Goal: Task Accomplishment & Management: Manage account settings

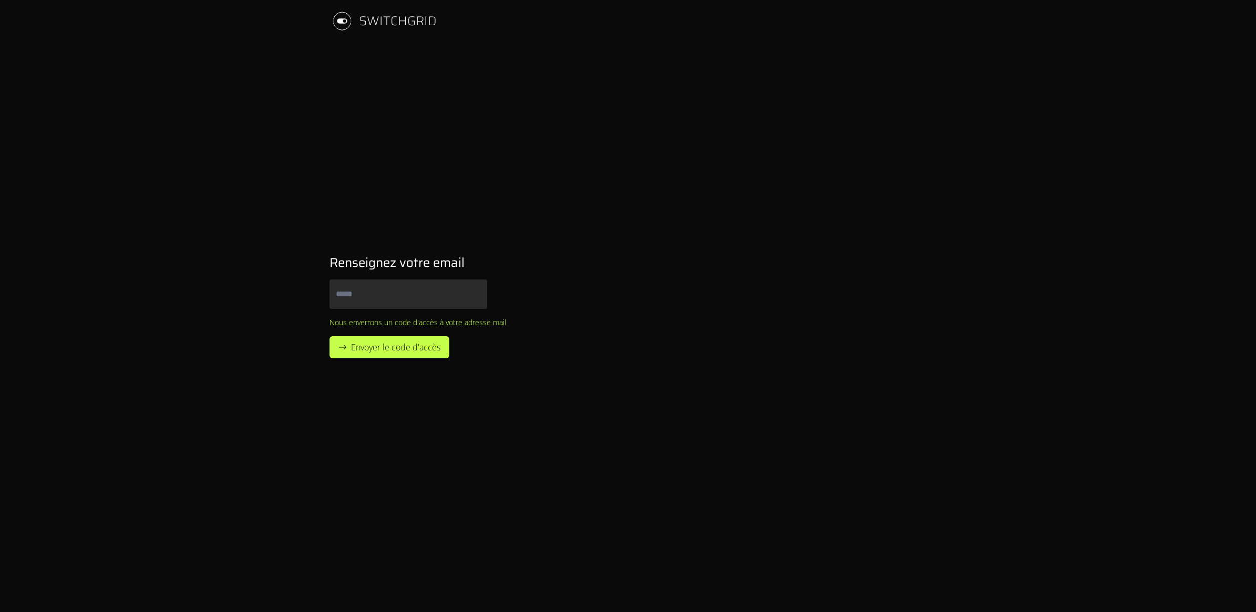
click at [390, 292] on input "Email" at bounding box center [409, 294] width 158 height 29
type input "**********"
click at [379, 351] on span "Envoyer le code d'accès" at bounding box center [395, 347] width 89 height 13
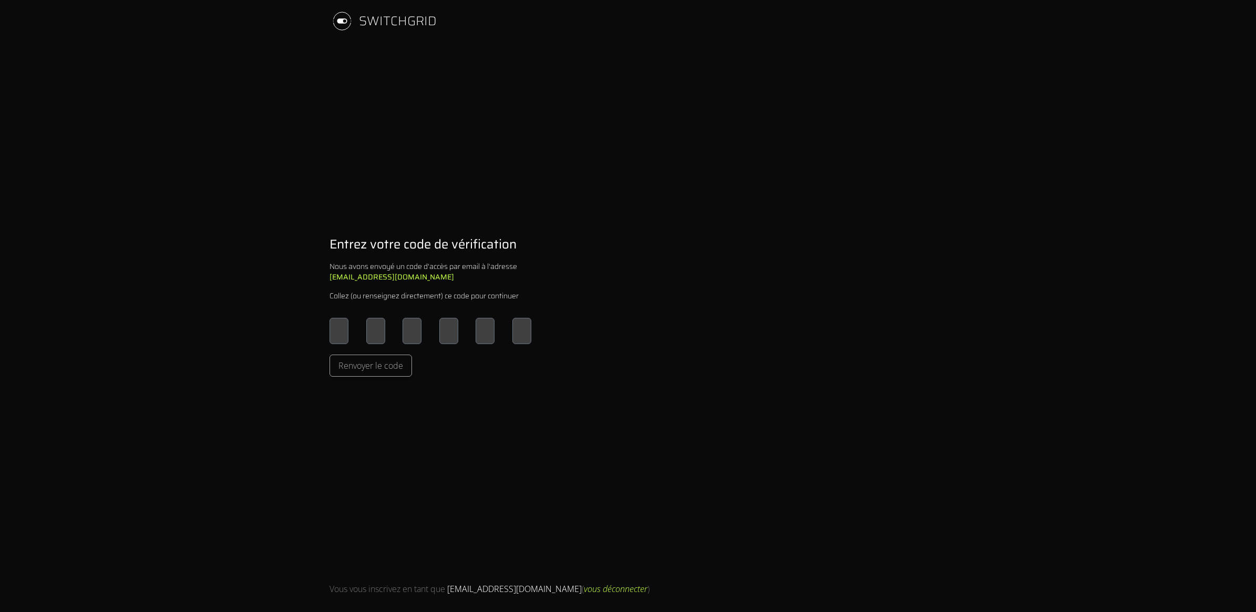
type input "*"
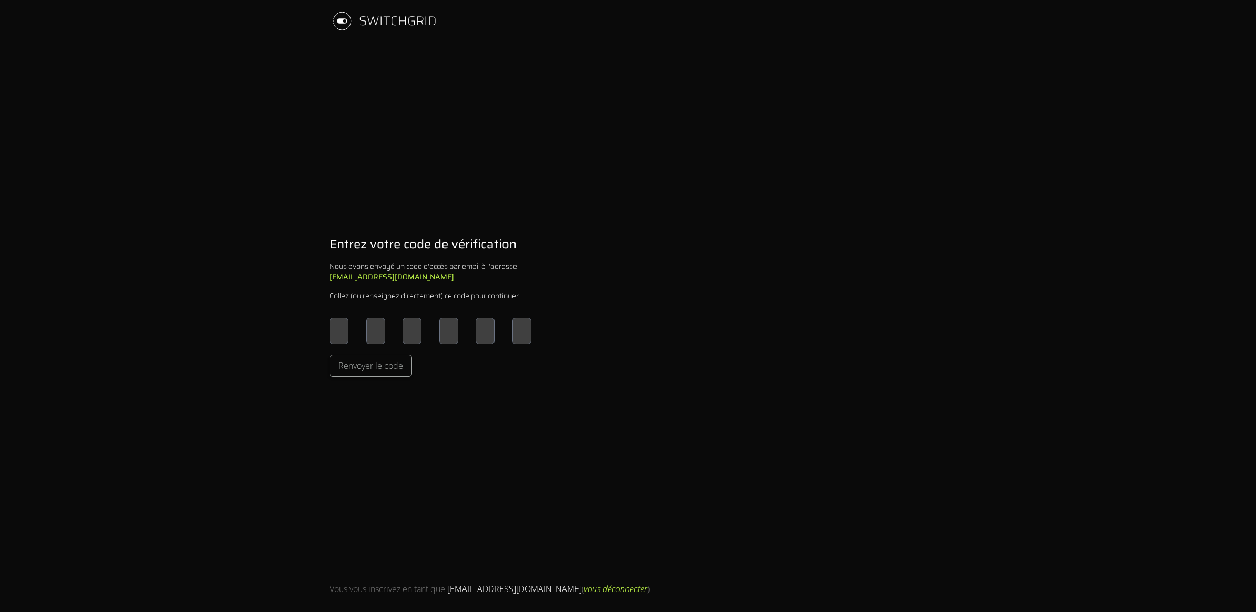
type input "*"
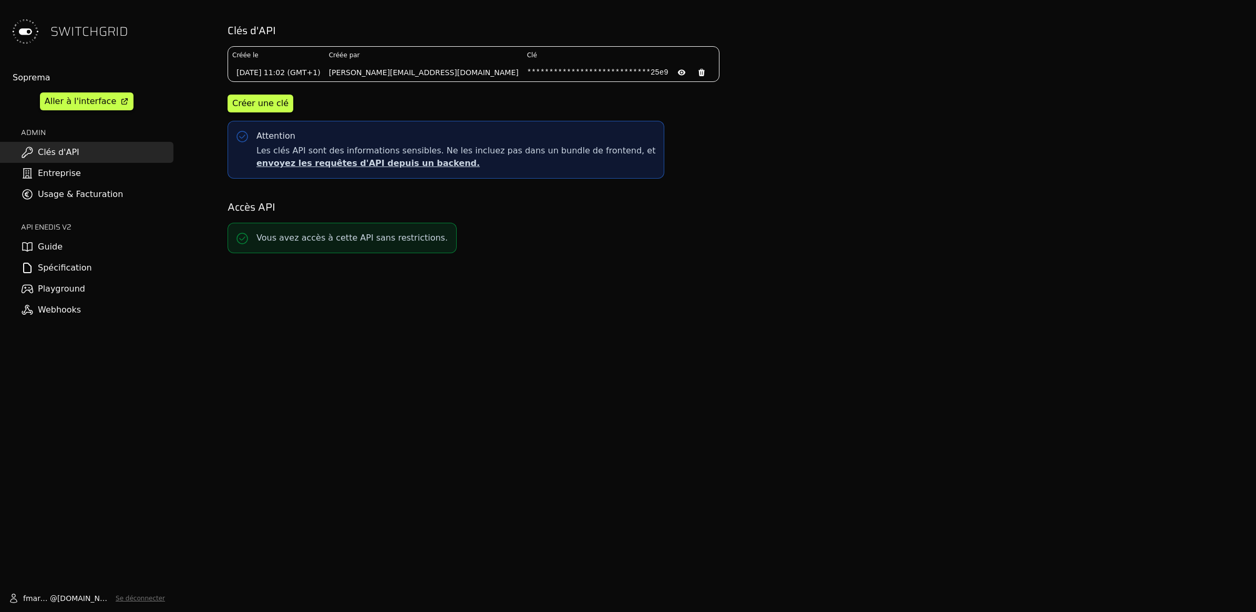
click at [77, 196] on link "Usage & Facturation" at bounding box center [86, 194] width 173 height 21
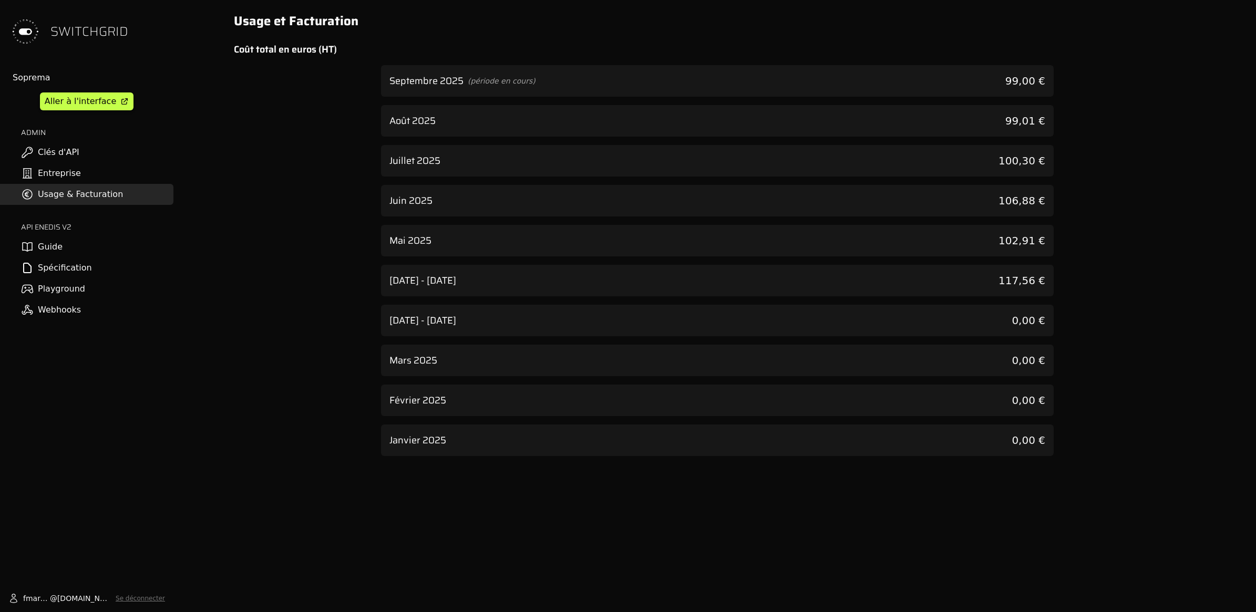
click at [458, 119] on div "[DATE] 99,01 €" at bounding box center [717, 121] width 673 height 32
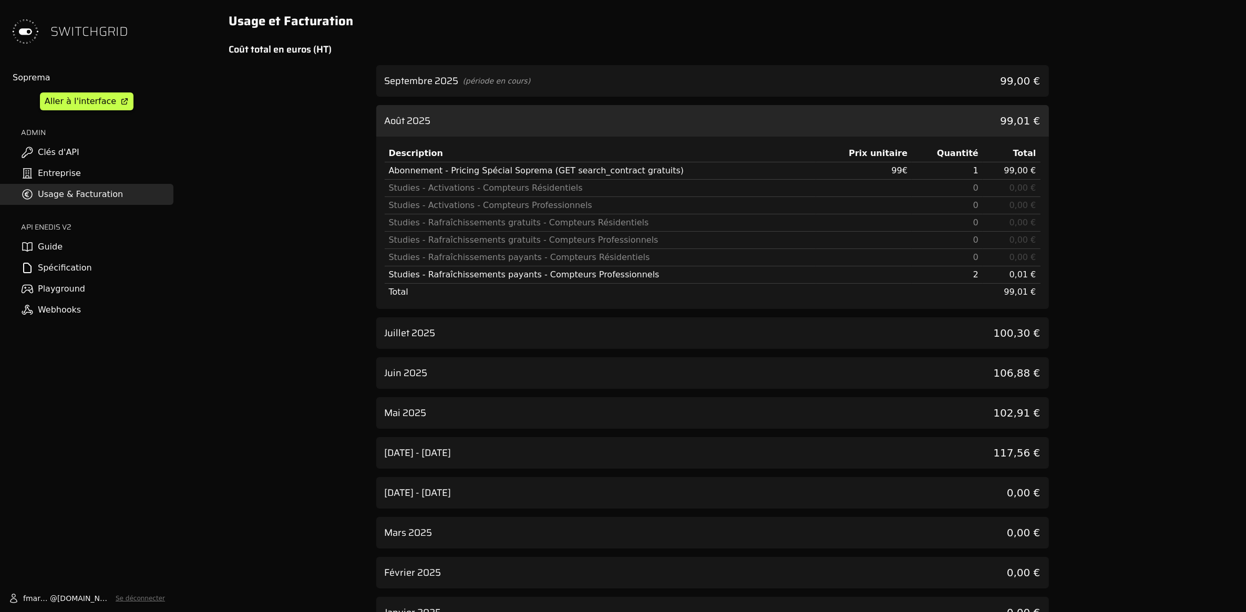
click at [280, 612] on html "SWITCHGRID Soprema Aller à l'interface ADMIN Clés d'API Entreprise Usage & Fact…" at bounding box center [623, 306] width 1246 height 612
